Goal: Information Seeking & Learning: Understand process/instructions

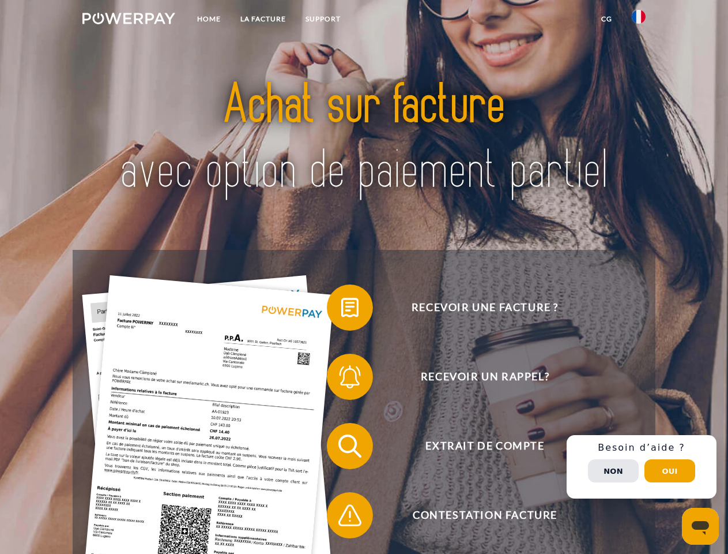
click at [129, 20] on img at bounding box center [128, 19] width 93 height 12
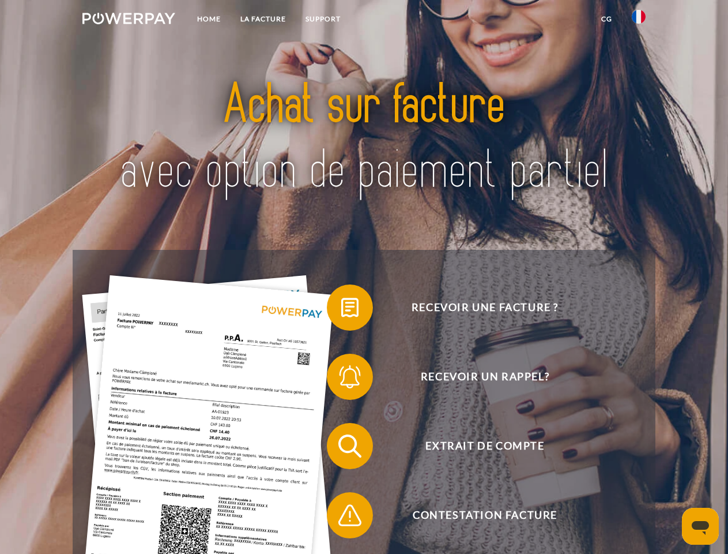
click at [639, 20] on img at bounding box center [639, 17] width 14 height 14
click at [607, 19] on link "CG" at bounding box center [607, 19] width 31 height 21
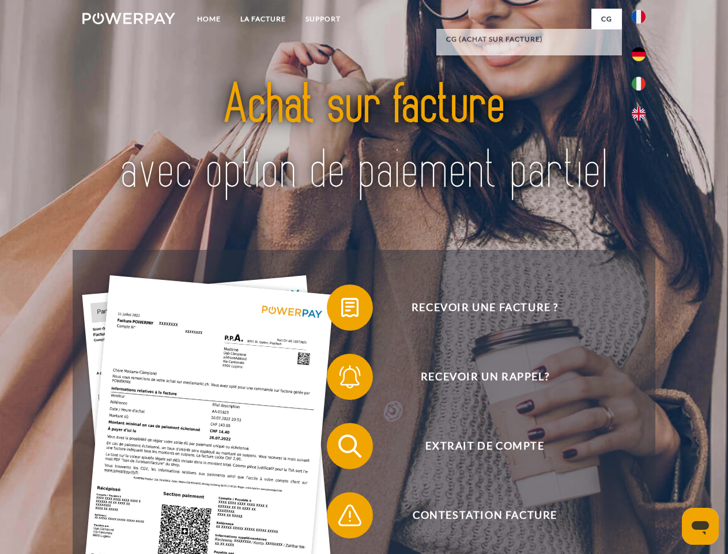
click at [341, 310] on span at bounding box center [333, 308] width 58 height 58
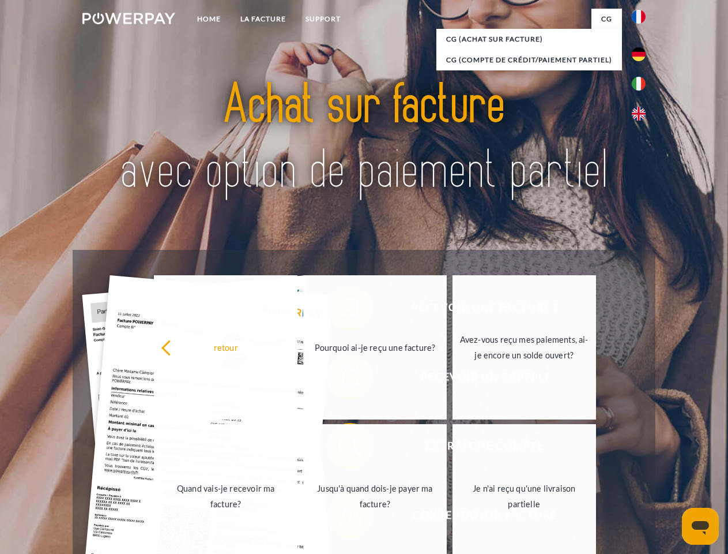
click at [341, 379] on div "retour Pourquoi ai-je reçu une facture? Avez-vous reçu mes paiements, ai-je enc…" at bounding box center [375, 422] width 466 height 298
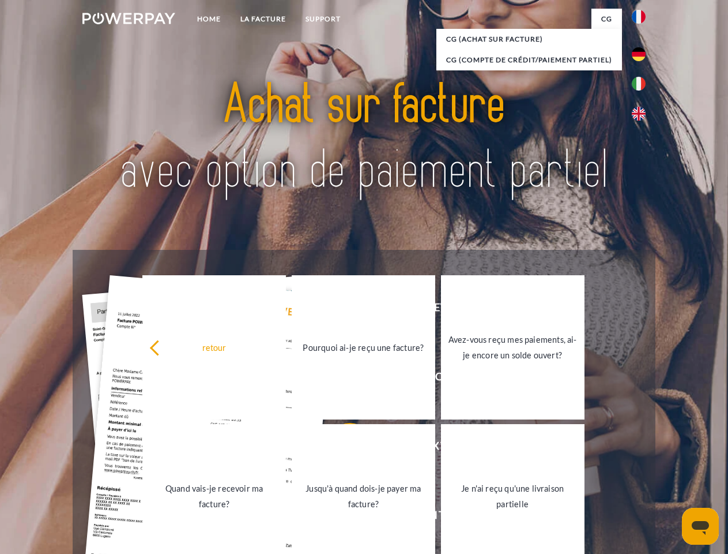
click at [341, 448] on link "Jusqu'à quand dois-je payer ma facture?" at bounding box center [364, 496] width 144 height 144
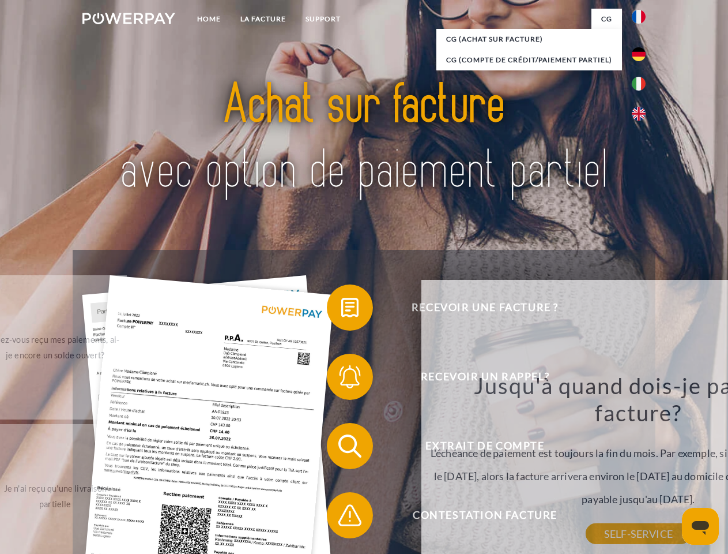
click at [341, 517] on span at bounding box center [333, 515] width 58 height 58
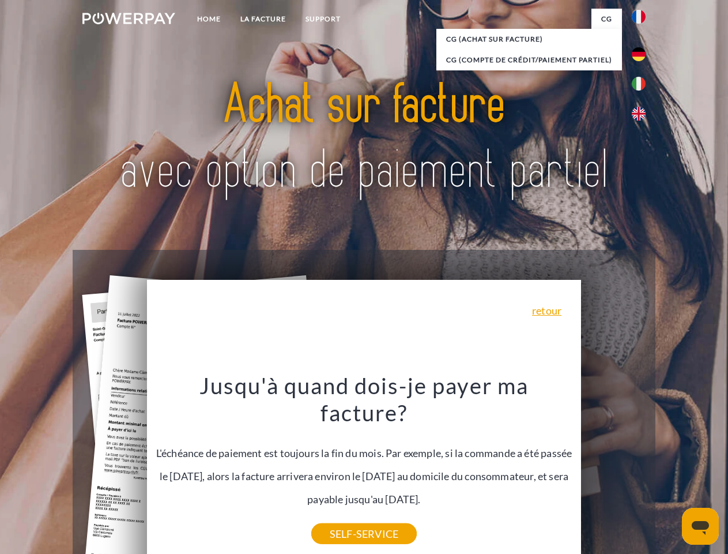
click at [642, 466] on div "Recevoir une facture ? Recevoir un rappel? Extrait de compte retour" at bounding box center [364, 480] width 582 height 461
click at [614, 469] on span "Extrait de compte" at bounding box center [485, 446] width 283 height 46
click at [670, 471] on header "Home LA FACTURE Support" at bounding box center [364, 398] width 728 height 796
